Goal: Task Accomplishment & Management: Use online tool/utility

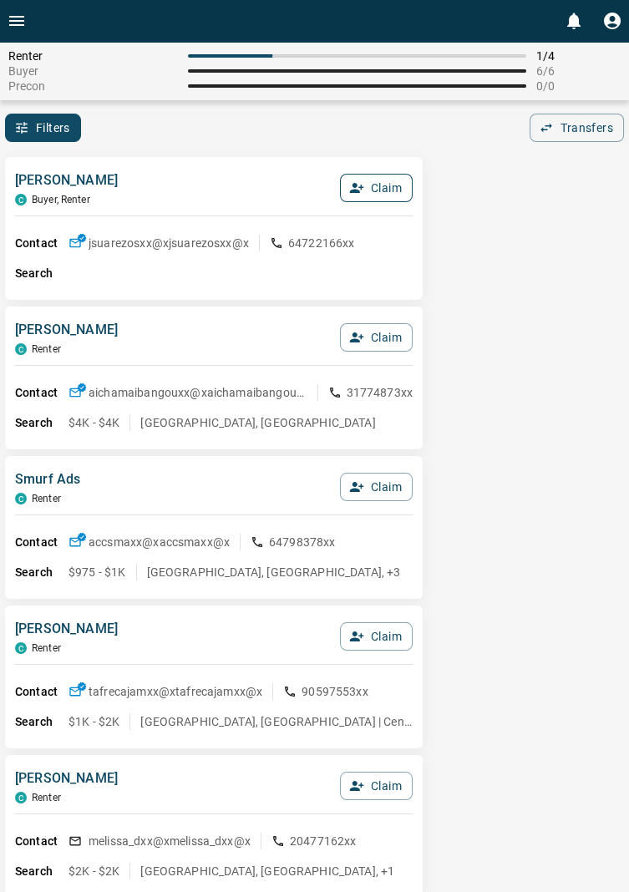
click at [391, 200] on button "Claim" at bounding box center [376, 188] width 73 height 28
click at [386, 190] on button "Confirm Claim" at bounding box center [352, 188] width 119 height 28
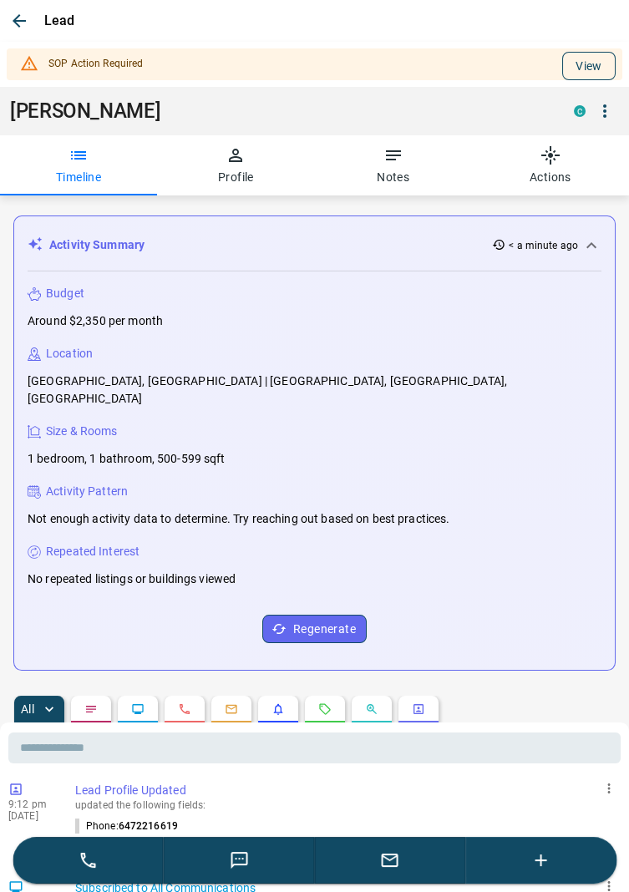
click at [590, 63] on button "View" at bounding box center [588, 66] width 53 height 28
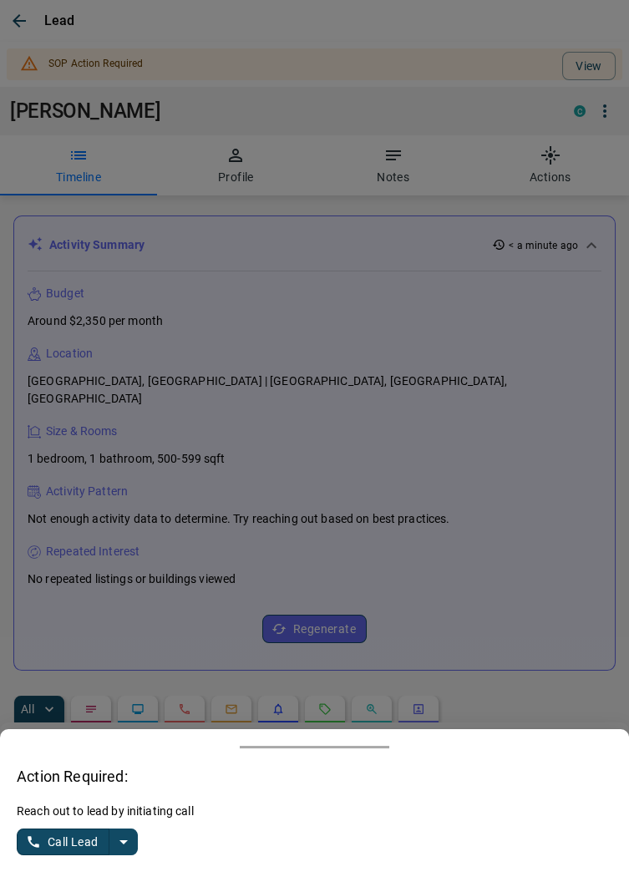
click at [131, 842] on icon "split button" at bounding box center [124, 842] width 20 height 20
click at [94, 810] on li "Log Manual Call" at bounding box center [79, 809] width 102 height 25
click at [53, 842] on button "Log Manual Call" at bounding box center [72, 842] width 110 height 27
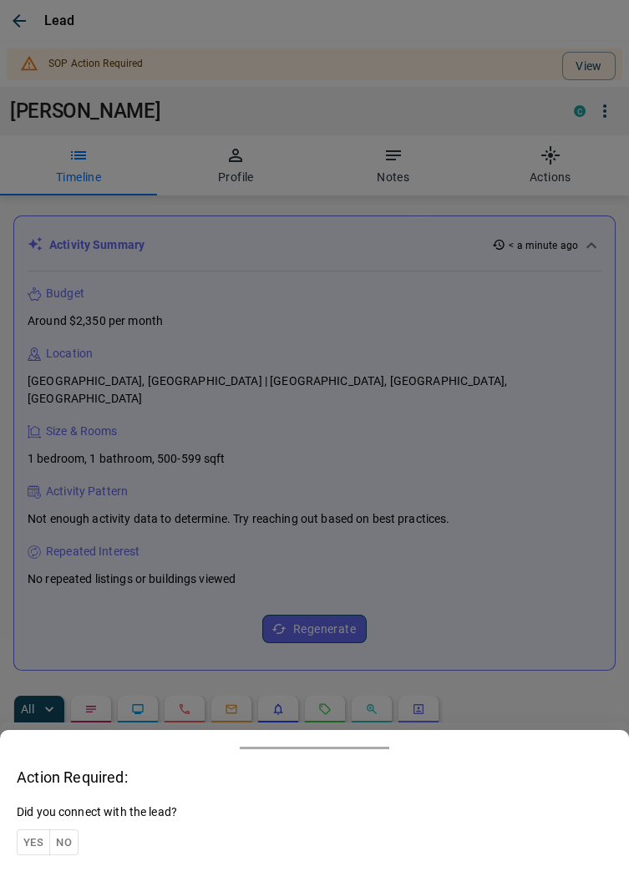
click at [37, 846] on button "Yes" at bounding box center [33, 843] width 33 height 26
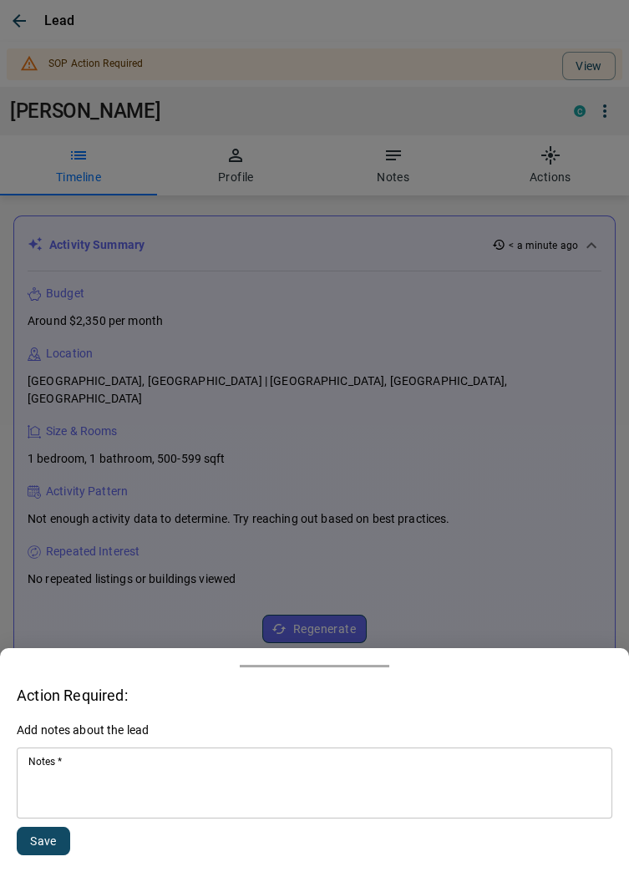
click at [147, 779] on textarea "Notes   *" at bounding box center [314, 783] width 572 height 57
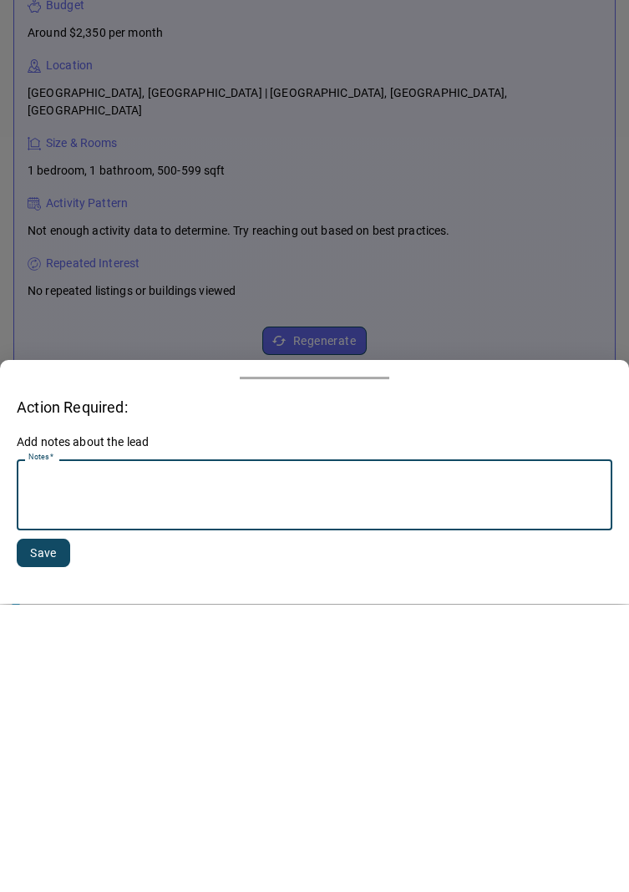
scroll to position [193, 0]
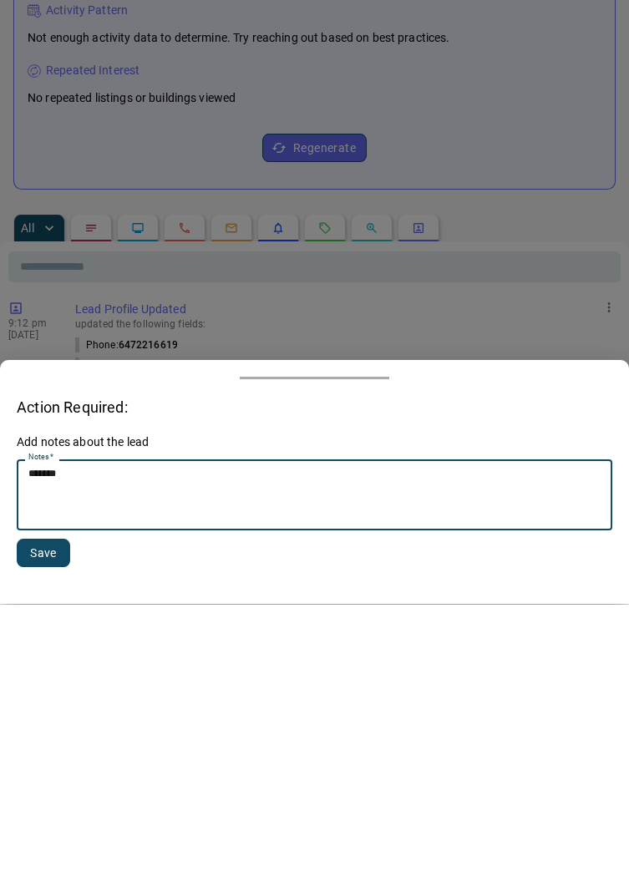
type textarea "******"
click at [40, 830] on button "Save" at bounding box center [43, 841] width 53 height 28
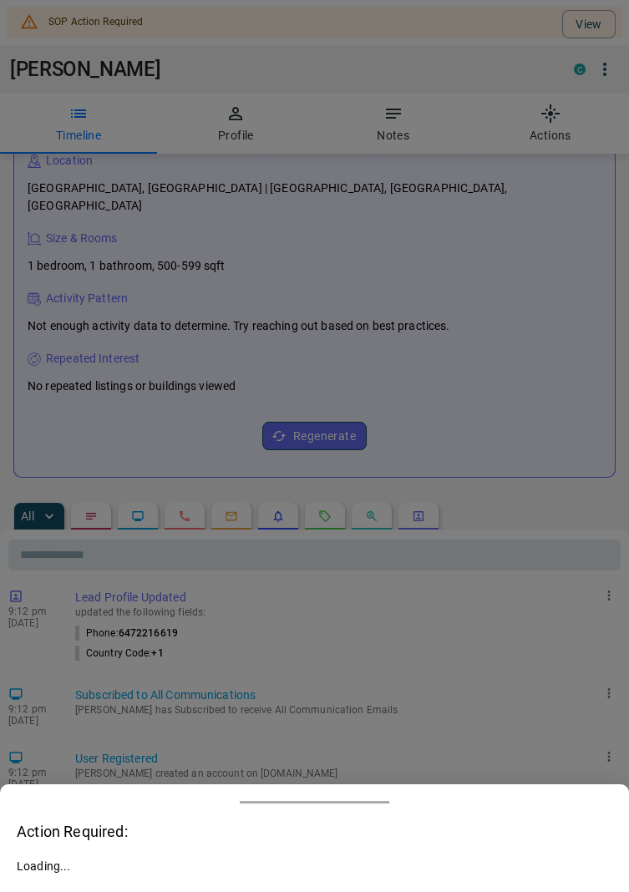
scroll to position [148, 0]
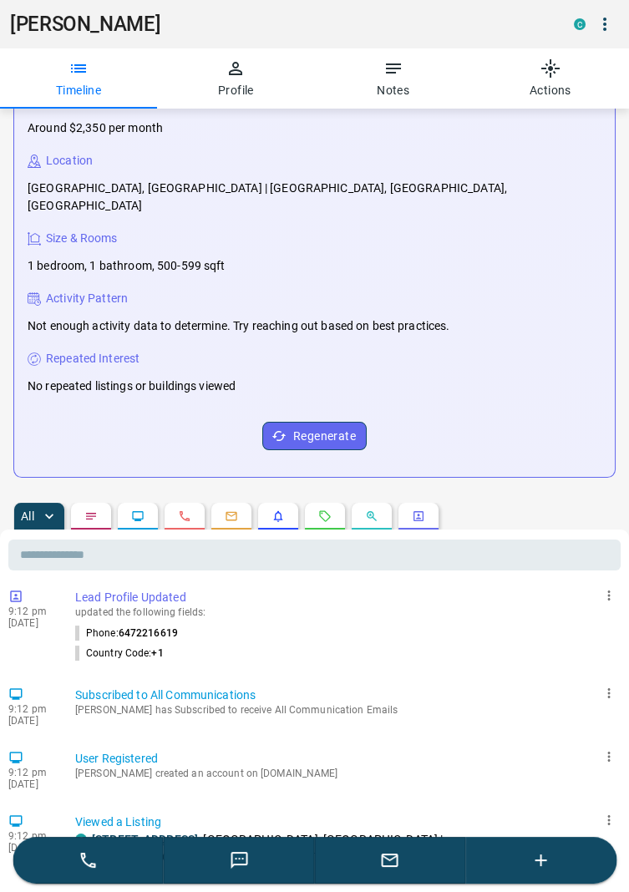
click at [234, 76] on icon "button" at bounding box center [236, 68] width 20 height 20
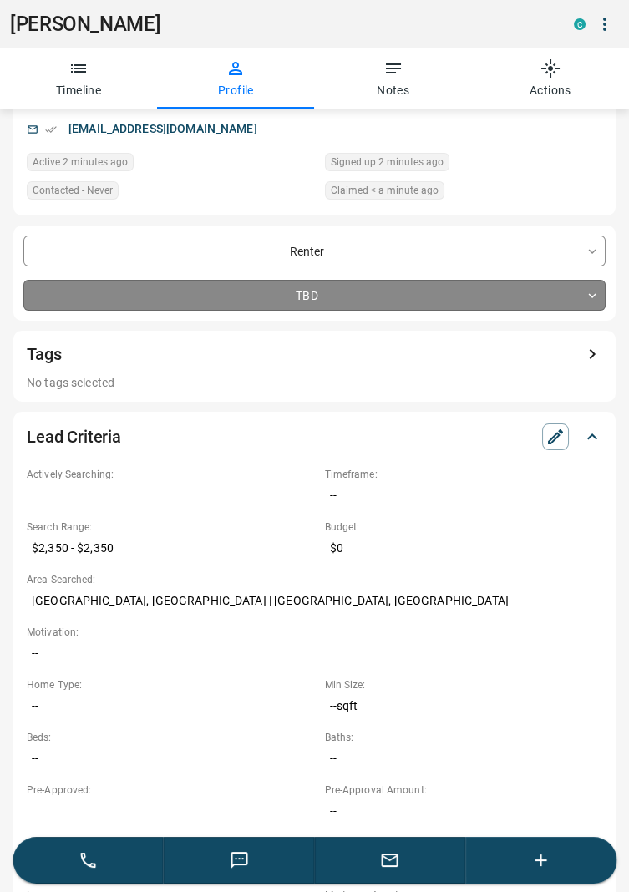
click at [601, 301] on body "0 Renter 2 / 4 Buyer 6 / 6 Precon 0 / 0 Filters 0 Transfers 0 [PERSON_NAME] Osm…" at bounding box center [314, 284] width 629 height 568
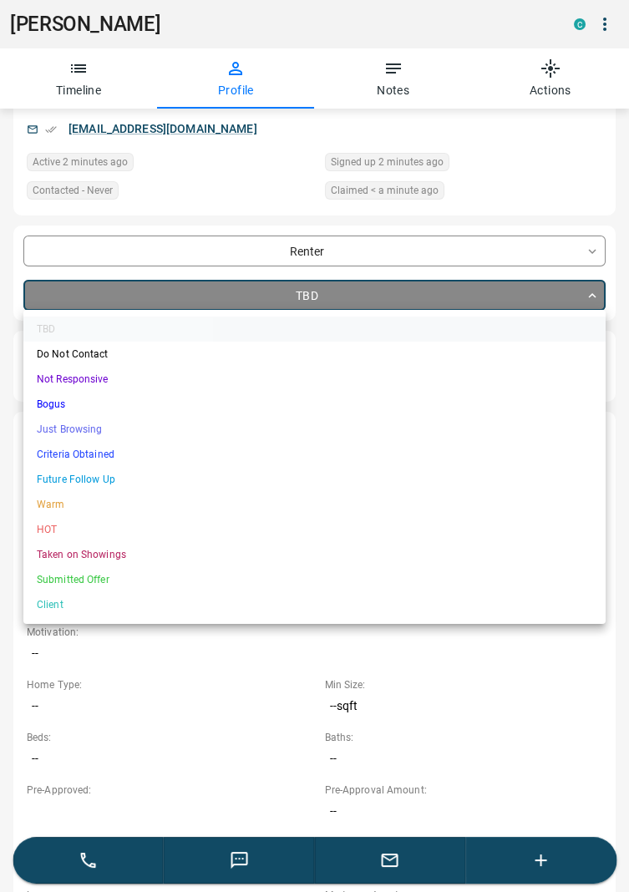
click at [88, 461] on li "Criteria Obtained" at bounding box center [314, 454] width 582 height 25
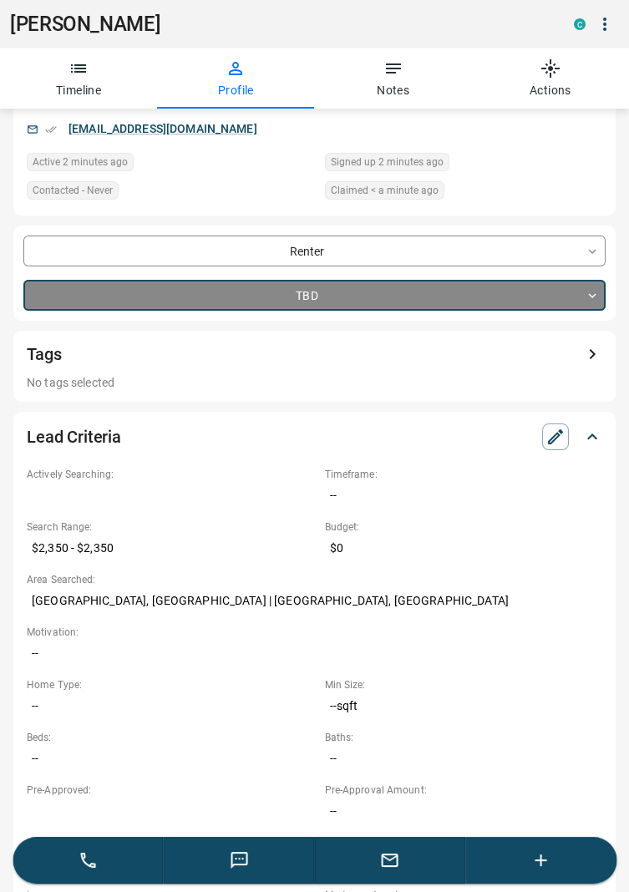
type input "*"
